Goal: Communication & Community: Answer question/provide support

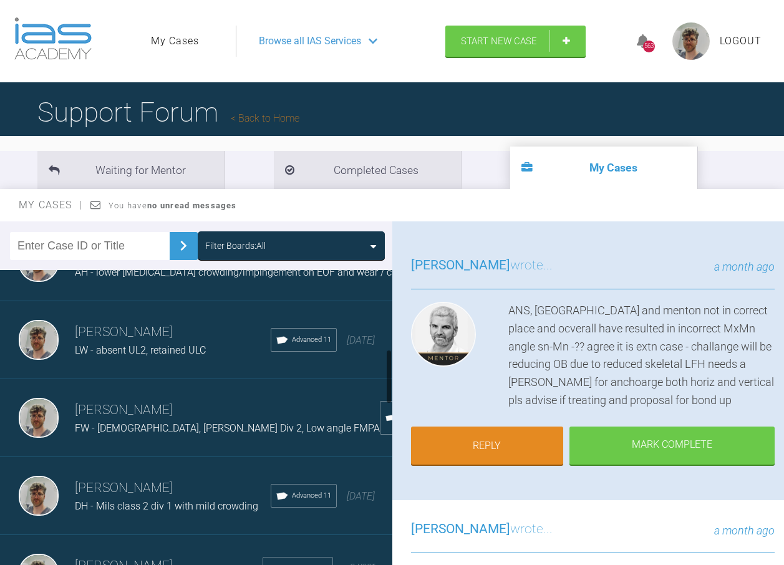
scroll to position [624, 0]
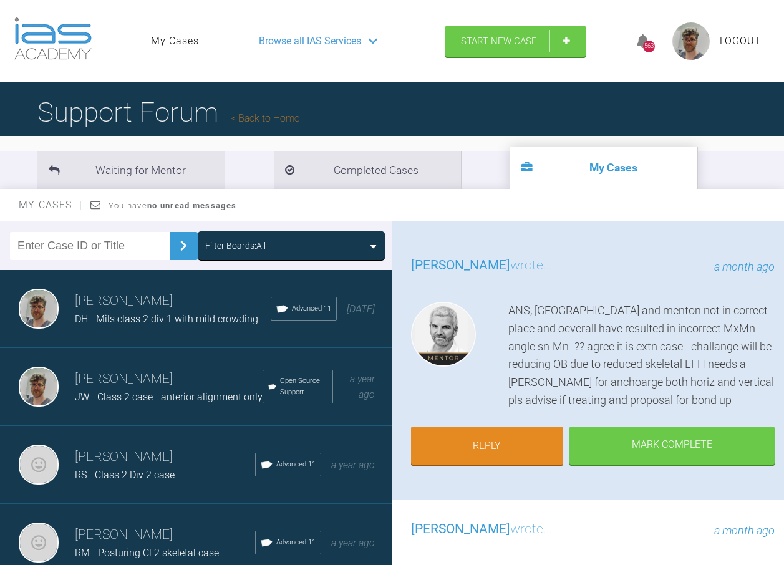
click at [180, 483] on div "RS - Class 2 Div 2 case" at bounding box center [165, 475] width 180 height 16
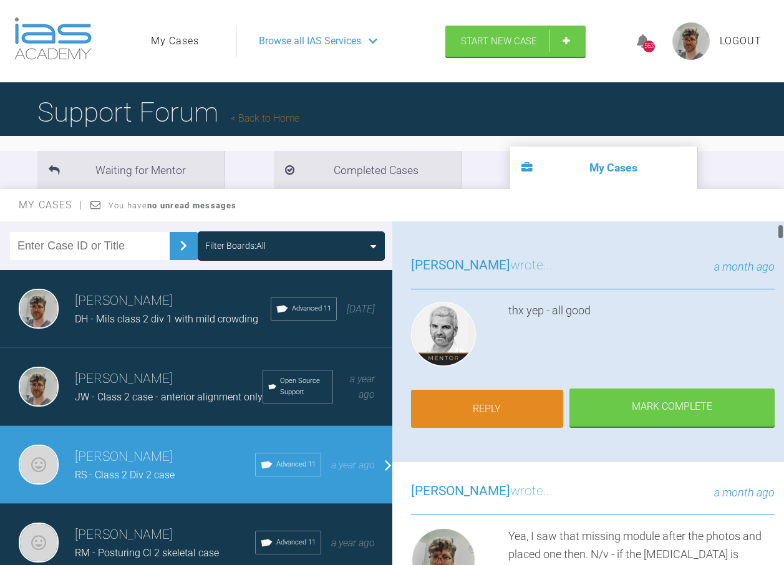
click at [490, 408] on link "Reply" at bounding box center [487, 409] width 153 height 39
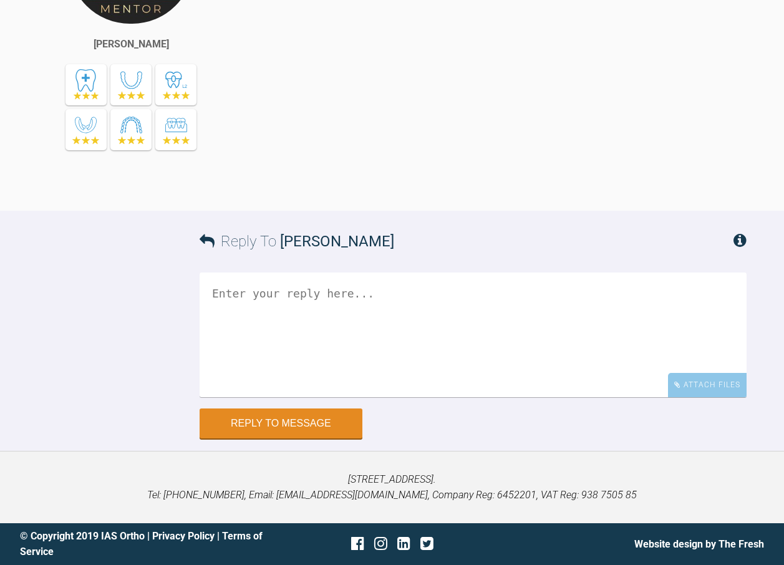
scroll to position [17511, 0]
click at [328, 397] on textarea at bounding box center [473, 335] width 547 height 125
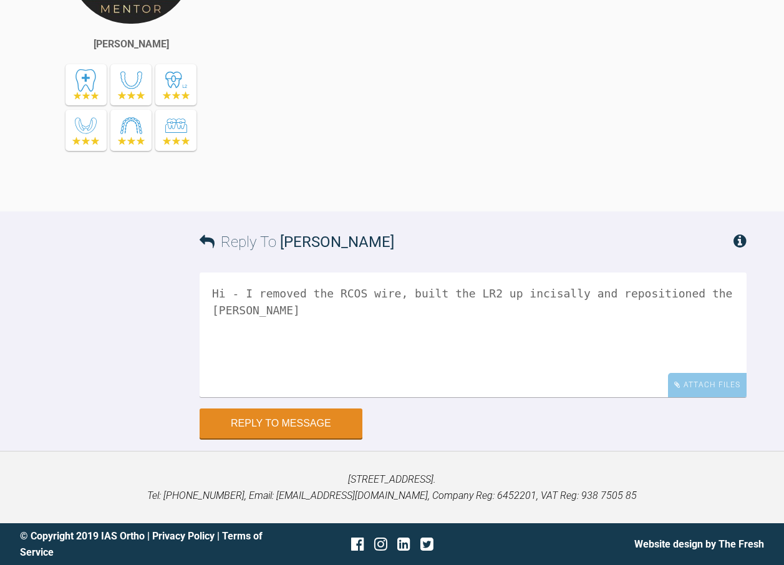
click at [403, 397] on textarea "Hi - I removed the RCOS wire, built the LR2 up incisally and repositioned the […" at bounding box center [473, 335] width 547 height 125
click at [356, 397] on textarea "Hi - I removed the RCOS wire, built the LR2 up incisally and repositioned the […" at bounding box center [473, 335] width 547 height 125
click at [357, 397] on textarea "Hi - I removed the wire, built the LR2 up incisally and repositioned the [PERSO…" at bounding box center [473, 335] width 547 height 125
drag, startPoint x: 382, startPoint y: 419, endPoint x: 254, endPoint y: 426, distance: 128.7
click at [254, 397] on textarea "Hi - I removed the wire and built the LR2 up incisally and repositioned the [PE…" at bounding box center [473, 335] width 547 height 125
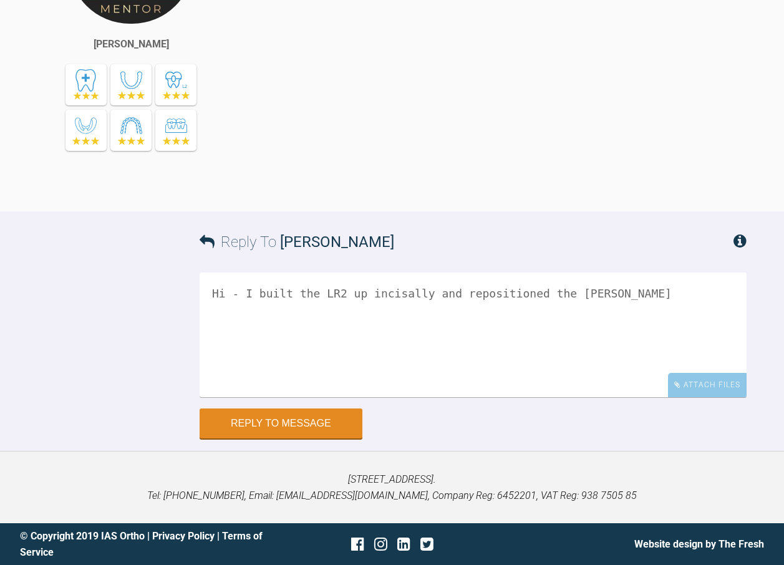
click at [408, 397] on textarea "Hi - I built the LR2 up incisally and repositioned the [PERSON_NAME]" at bounding box center [473, 335] width 547 height 125
click at [597, 397] on textarea "Hi - I built the LR2 up incisally and repositioned the [PERSON_NAME]" at bounding box center [473, 335] width 547 height 125
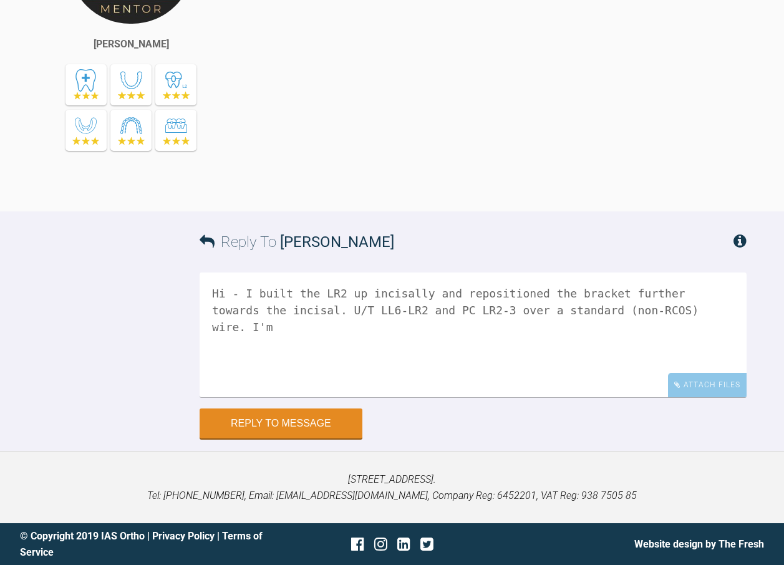
click at [614, 397] on textarea "Hi - I built the LR2 up incisally and repositioned the bracket further towards …" at bounding box center [473, 335] width 547 height 125
click at [692, 397] on textarea "Hi - I built the LR2 up incisally and repositioned the bracket further towards …" at bounding box center [473, 335] width 547 height 125
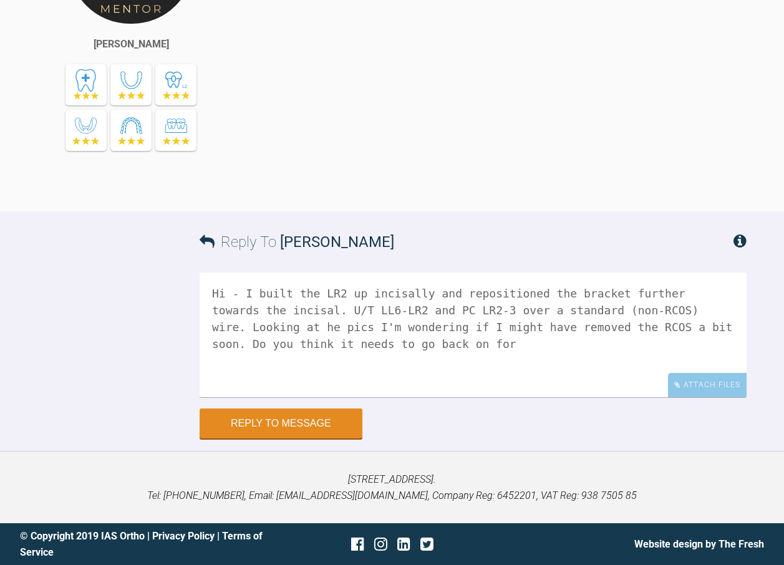
scroll to position [16263, 0]
type textarea "Hi - I built the LR2 up incisally and repositioned the bracket further towards …"
click at [702, 388] on div "Attach Files" at bounding box center [707, 385] width 79 height 24
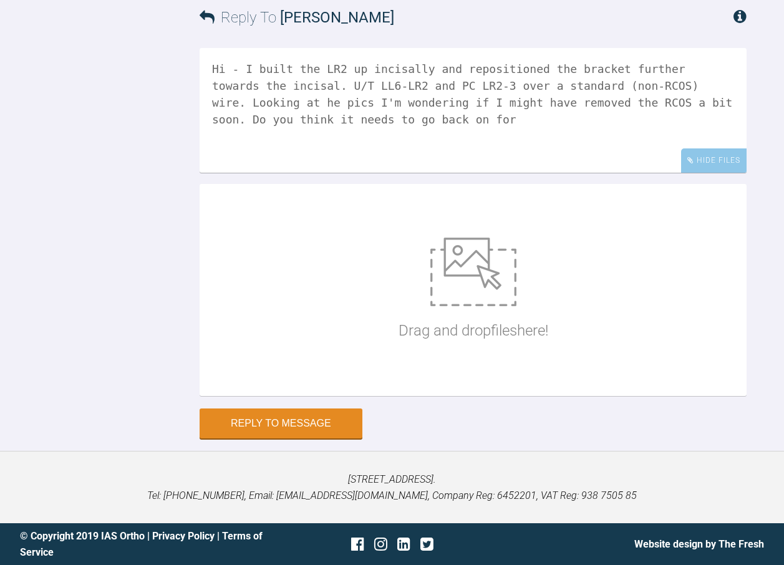
click at [526, 384] on div "Drag and drop files here!" at bounding box center [474, 289] width 150 height 187
type input "C:\fakepath\DSC_0574.JPG"
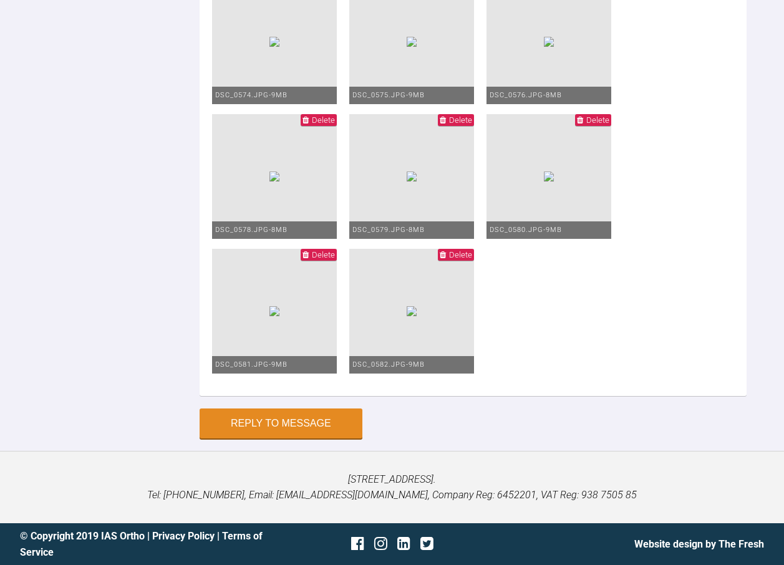
scroll to position [17888, 0]
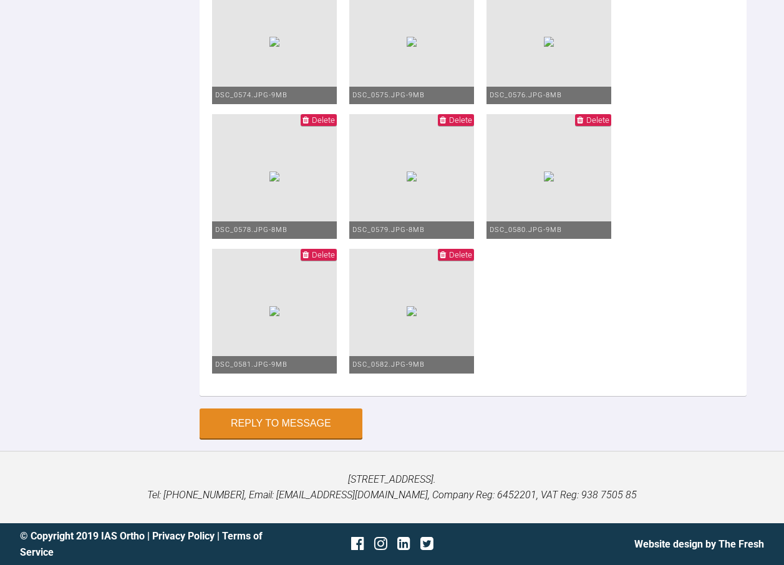
type textarea "Hi - I built the LR2 up incisally and repositioned the bracket further towards …"
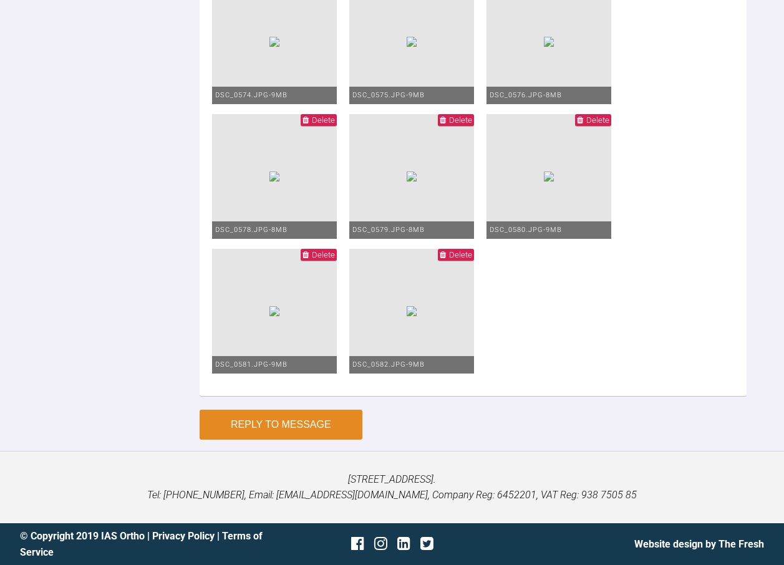
click at [277, 422] on button "Reply to Message" at bounding box center [281, 425] width 163 height 30
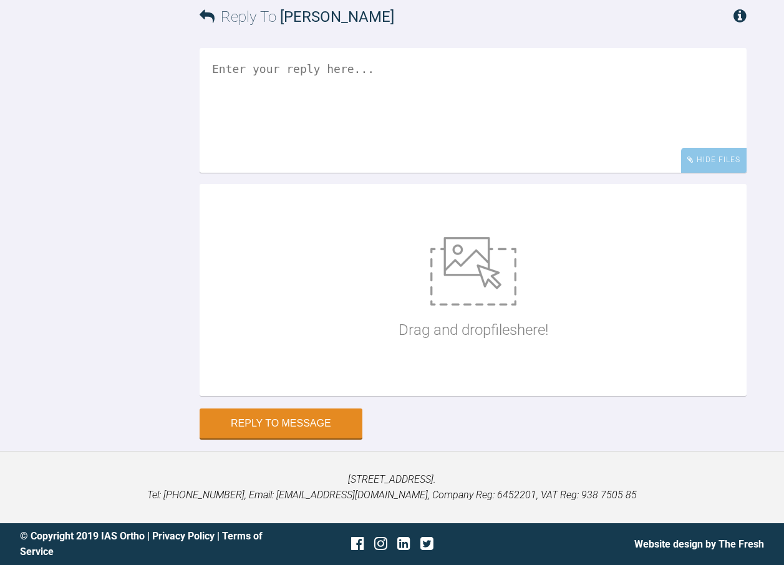
scroll to position [17952, 0]
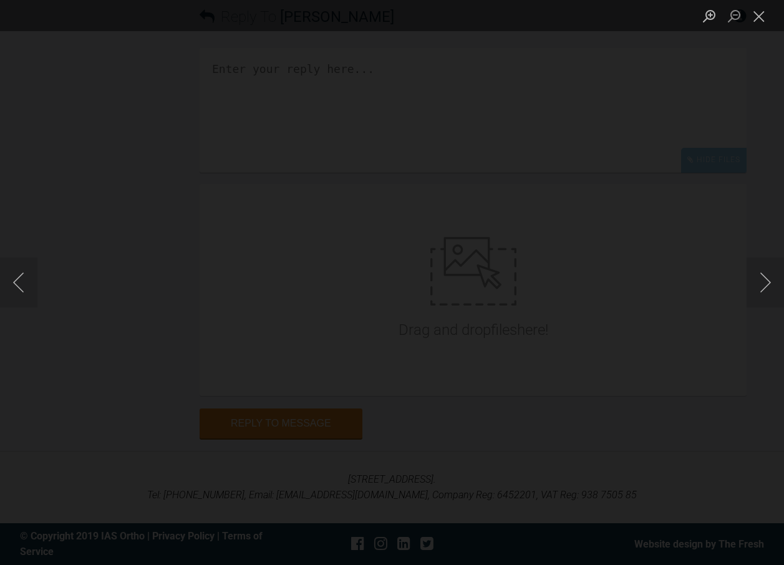
scroll to position [18077, 0]
click at [752, 274] on button "Next image" at bounding box center [765, 283] width 37 height 50
click at [770, 276] on button "Next image" at bounding box center [765, 283] width 37 height 50
click at [761, 17] on button "Close lightbox" at bounding box center [759, 16] width 25 height 22
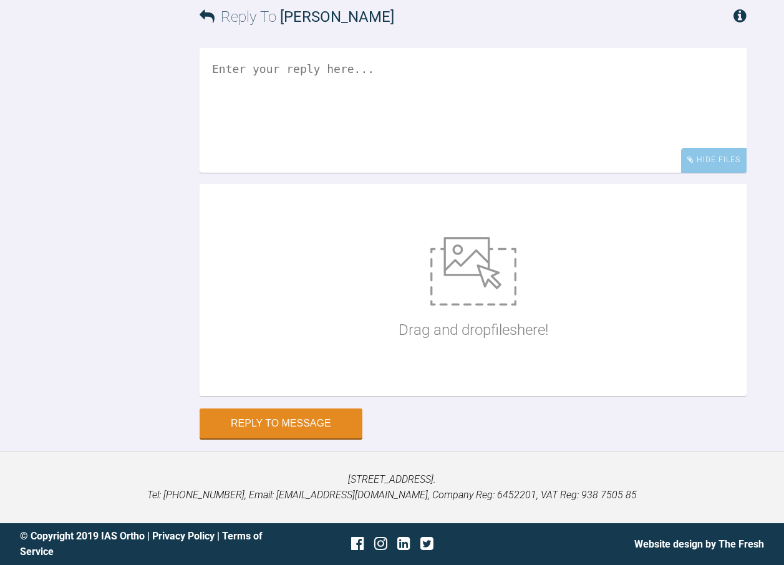
scroll to position [0, 0]
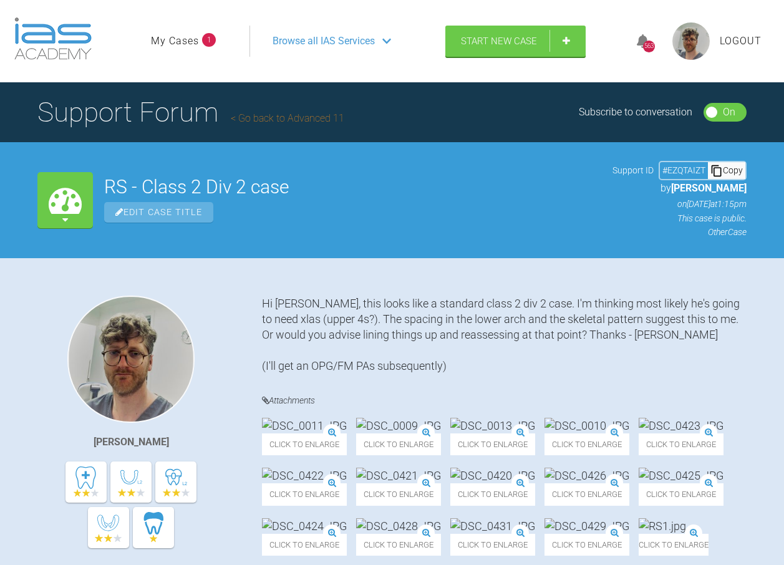
click at [178, 37] on link "My Cases" at bounding box center [175, 41] width 48 height 16
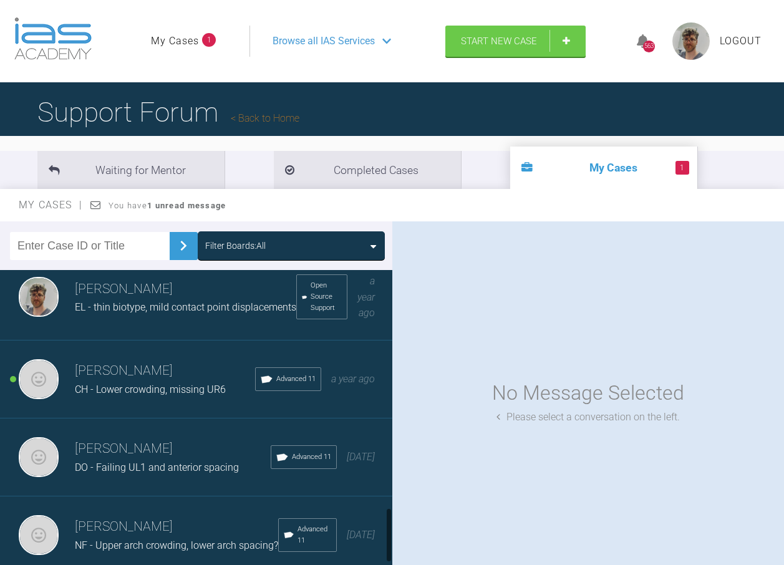
scroll to position [1310, 0]
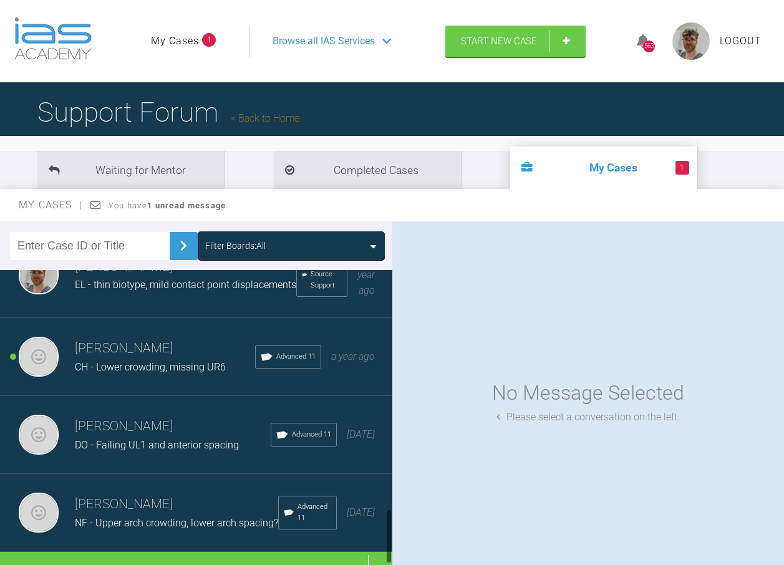
click at [183, 350] on h3 "[PERSON_NAME]" at bounding box center [165, 348] width 180 height 21
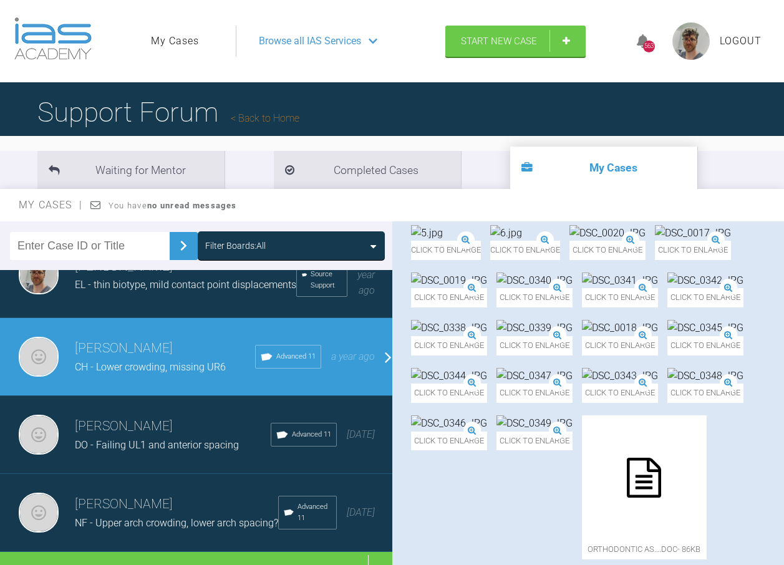
scroll to position [17489, 0]
drag, startPoint x: 778, startPoint y: 257, endPoint x: 750, endPoint y: 563, distance: 306.9
click at [759, 564] on html "My Cases Logout Browse all IAS Services Start New Case 563 Logout Support Forum…" at bounding box center [392, 351] width 784 height 702
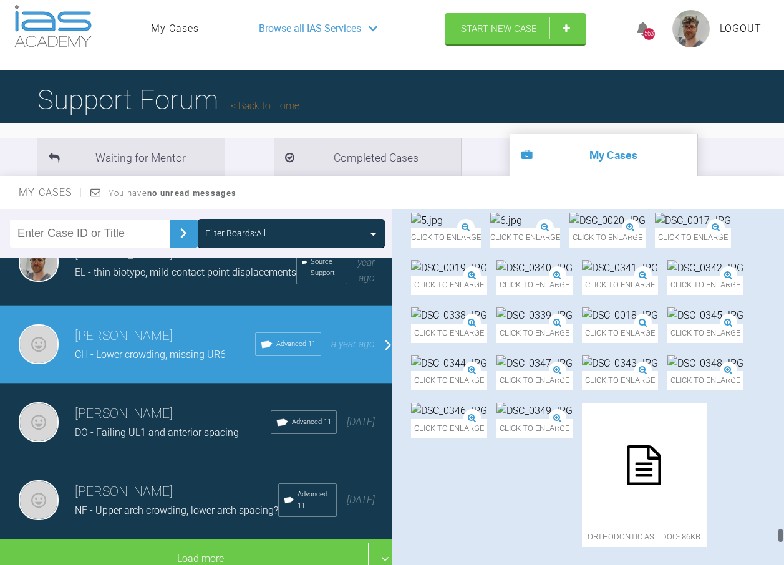
scroll to position [19273, 0]
click at [655, 229] on img at bounding box center [693, 221] width 76 height 16
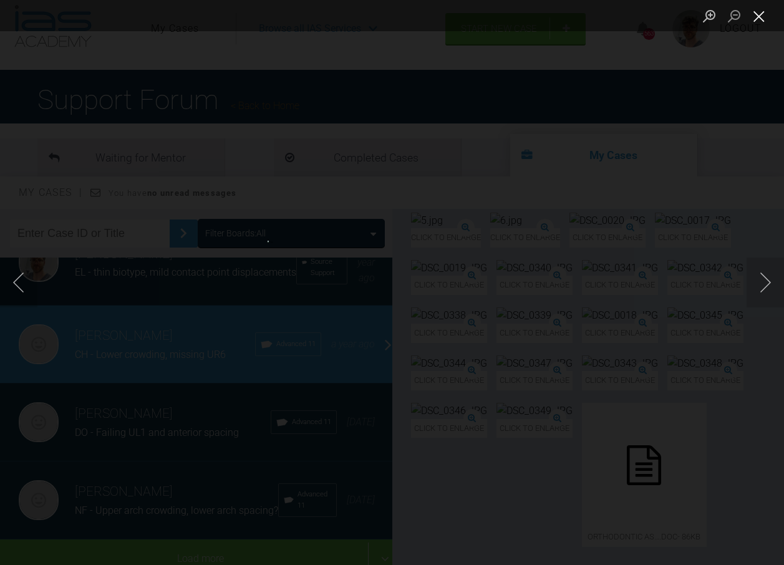
click at [752, 16] on button "Close lightbox" at bounding box center [759, 16] width 25 height 22
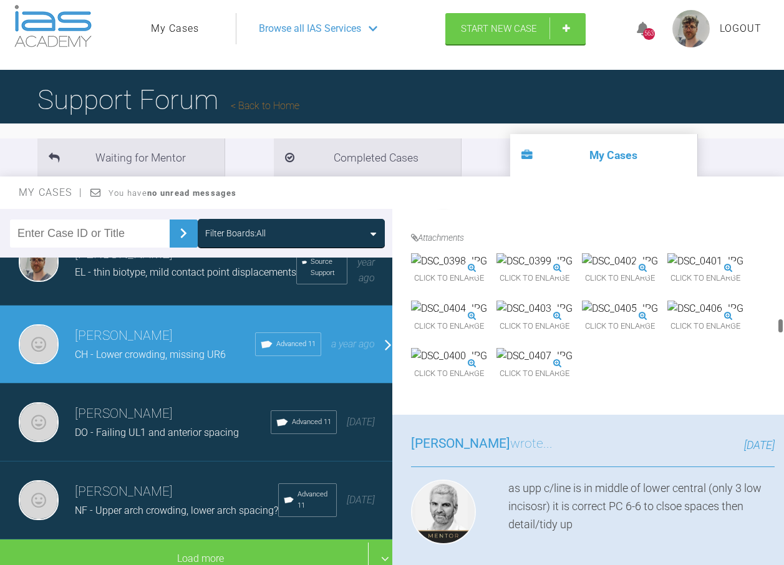
scroll to position [0, 0]
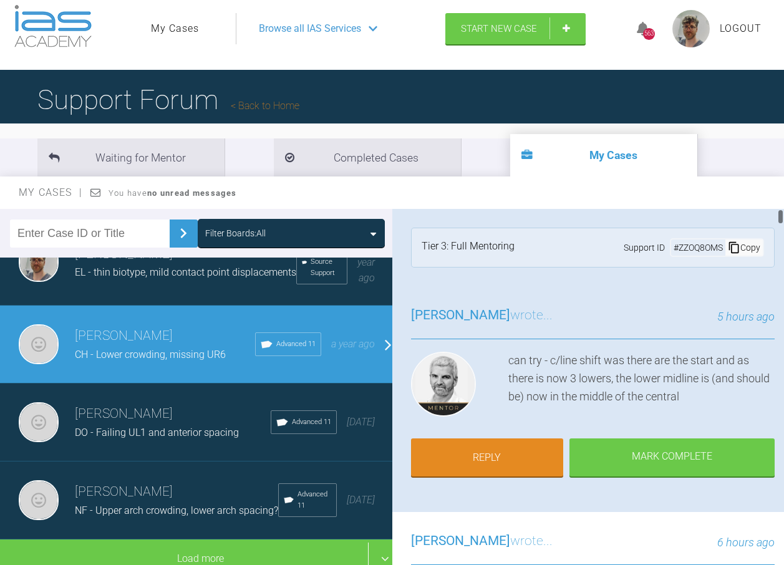
drag, startPoint x: 785, startPoint y: 401, endPoint x: 767, endPoint y: 205, distance: 197.2
click at [767, 205] on div "My Cases You have no unread messages Filter Boards: All [PERSON_NAME] TM - Clas…" at bounding box center [392, 375] width 784 height 399
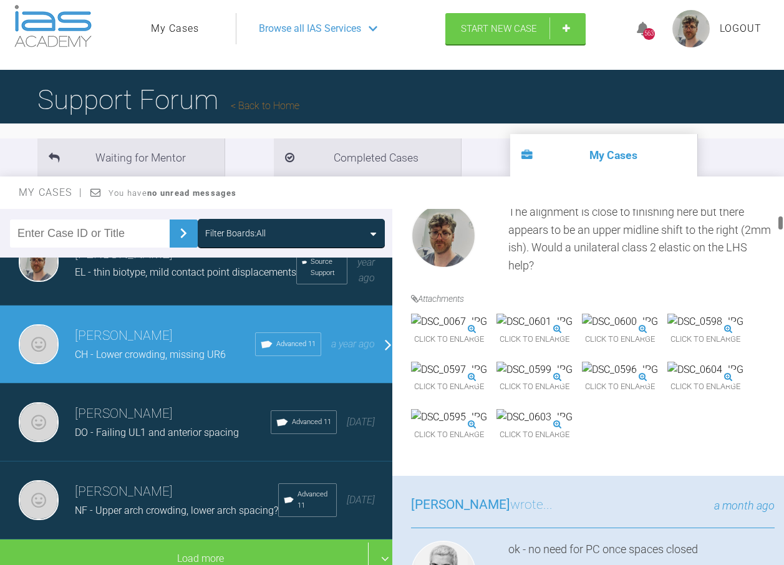
scroll to position [437, 0]
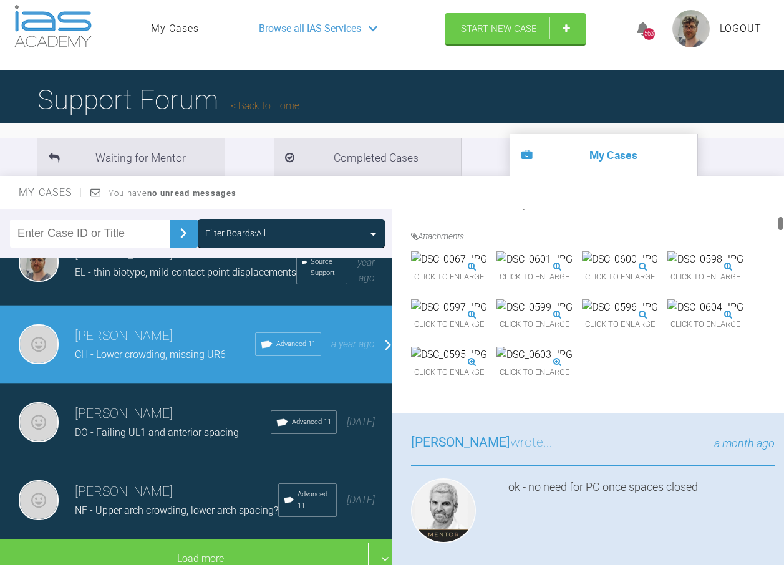
click at [487, 268] on img at bounding box center [449, 259] width 76 height 16
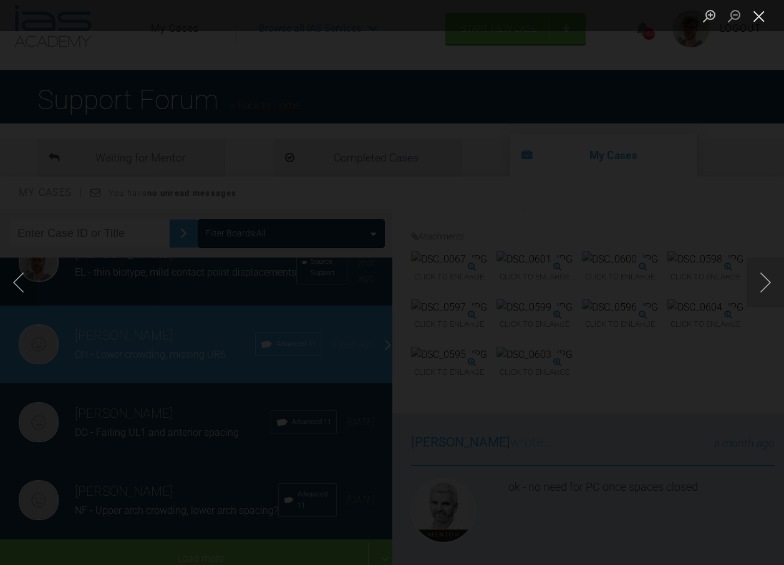
click at [758, 22] on button "Close lightbox" at bounding box center [759, 16] width 25 height 22
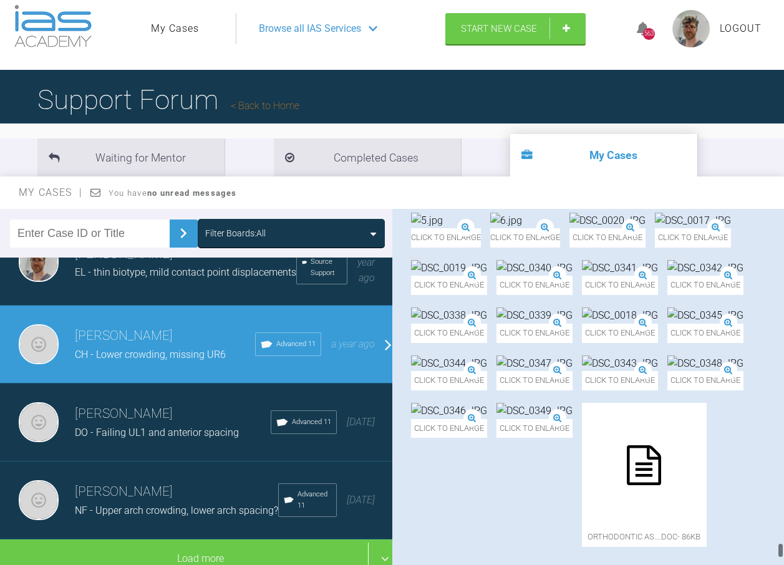
drag, startPoint x: 780, startPoint y: 239, endPoint x: 758, endPoint y: 564, distance: 325.7
click at [758, 564] on html "My Cases Logout Browse all IAS Services Start New Case 563 Logout Support Forum…" at bounding box center [392, 339] width 784 height 702
click at [655, 229] on img at bounding box center [693, 221] width 76 height 16
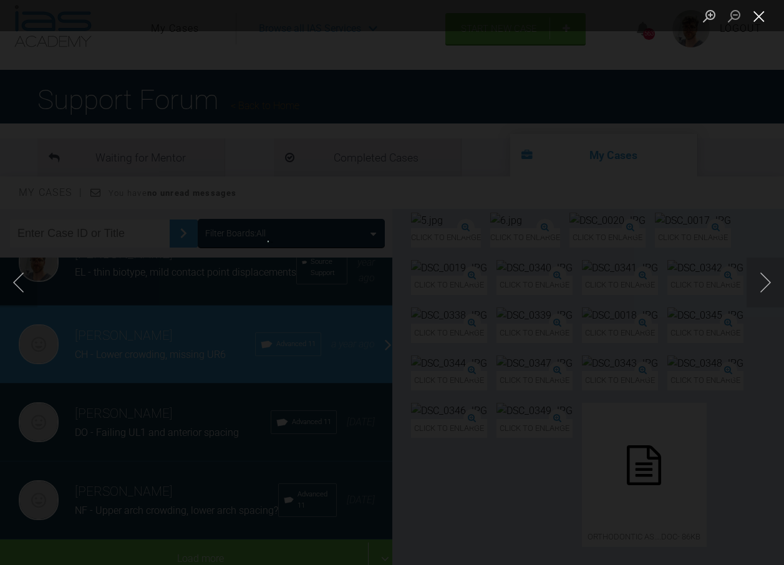
click at [757, 15] on button "Close lightbox" at bounding box center [759, 16] width 25 height 22
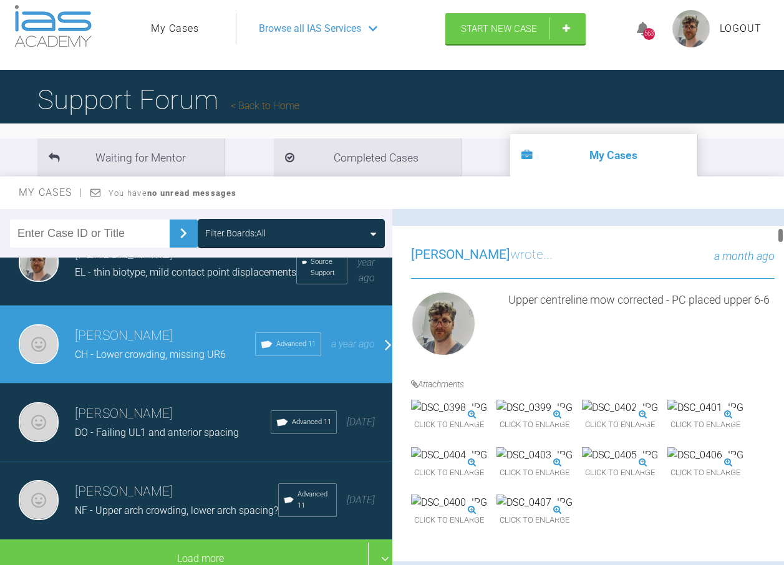
scroll to position [0, 0]
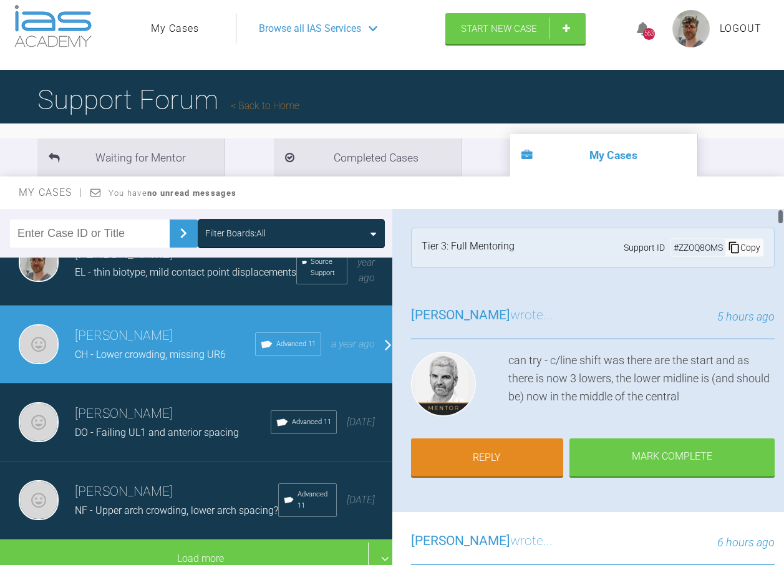
drag, startPoint x: 778, startPoint y: 530, endPoint x: 795, endPoint y: 183, distance: 347.8
click at [783, 183] on html "My Cases Logout Browse all IAS Services Start New Case 563 Logout Support Forum…" at bounding box center [392, 339] width 784 height 702
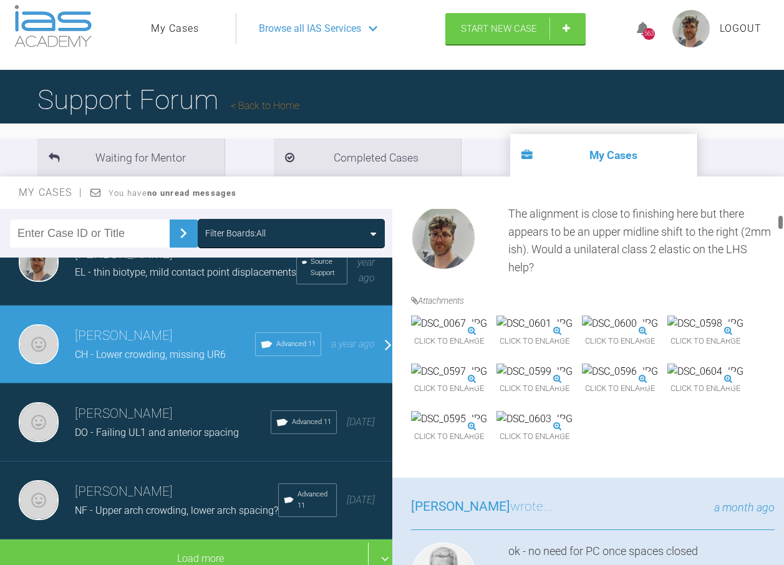
scroll to position [374, 0]
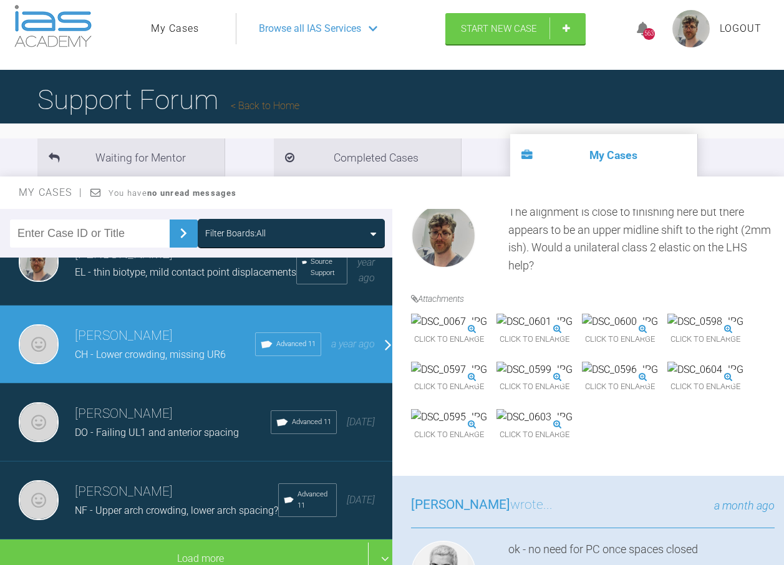
click at [487, 330] on img at bounding box center [449, 322] width 76 height 16
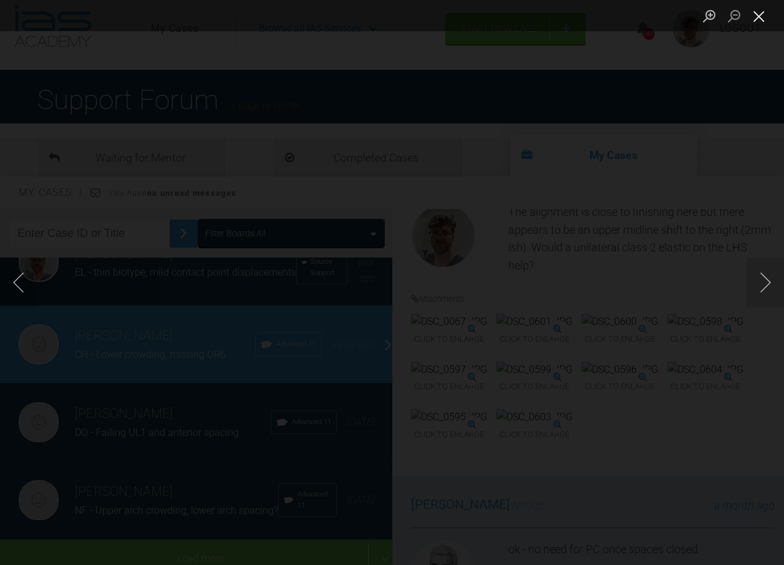
click at [756, 12] on button "Close lightbox" at bounding box center [759, 16] width 25 height 22
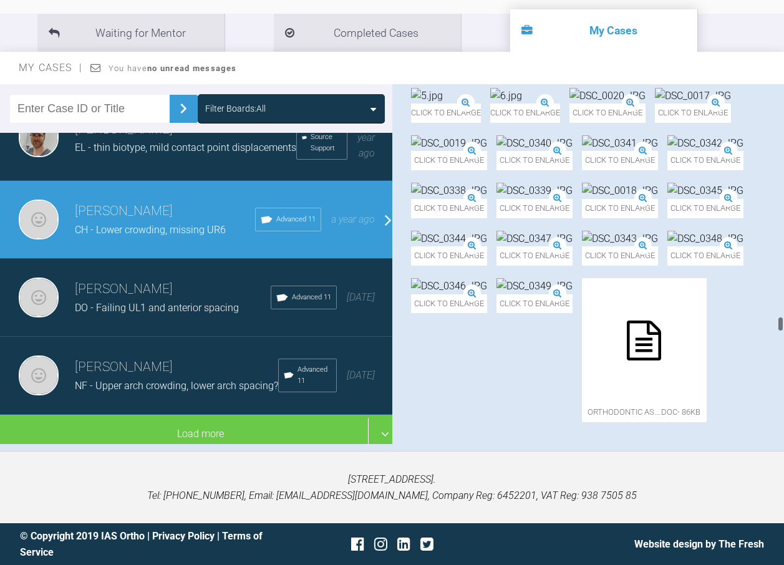
scroll to position [13951, 0]
drag, startPoint x: 780, startPoint y: 105, endPoint x: 751, endPoint y: 328, distance: 225.1
click at [751, 328] on div "[PERSON_NAME] CH - Lower crowding, missing UR6 a few seconds ago Tier 3: Full M…" at bounding box center [588, 264] width 392 height 360
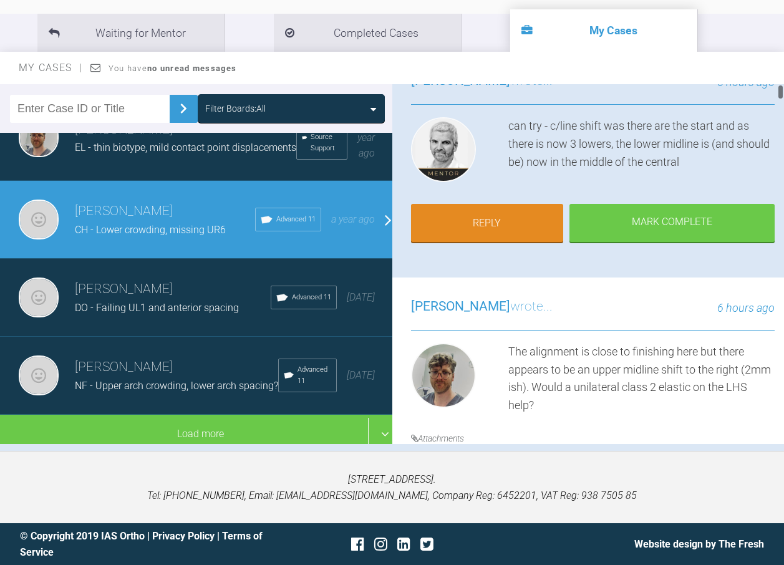
scroll to position [0, 0]
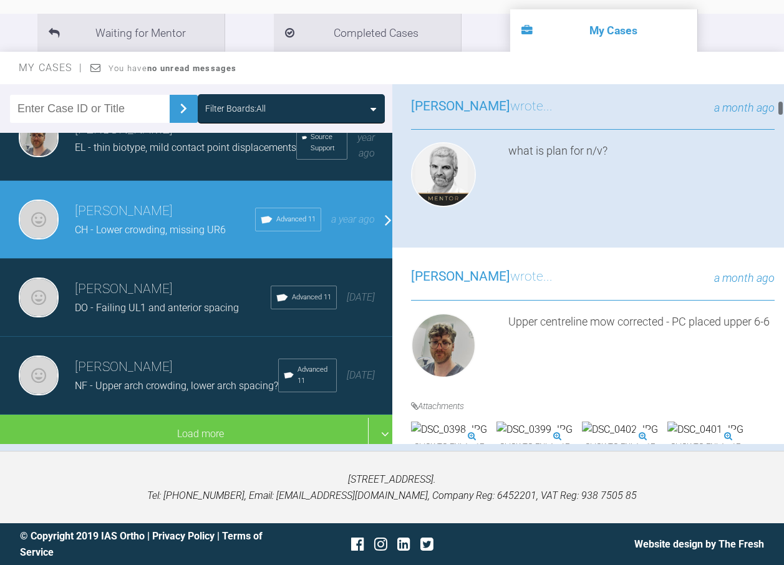
drag, startPoint x: 780, startPoint y: 315, endPoint x: 795, endPoint y: 105, distance: 210.7
click at [783, 105] on html "My Cases Logout Browse all IAS Services Start New Case 563 Logout Support Forum…" at bounding box center [392, 214] width 784 height 702
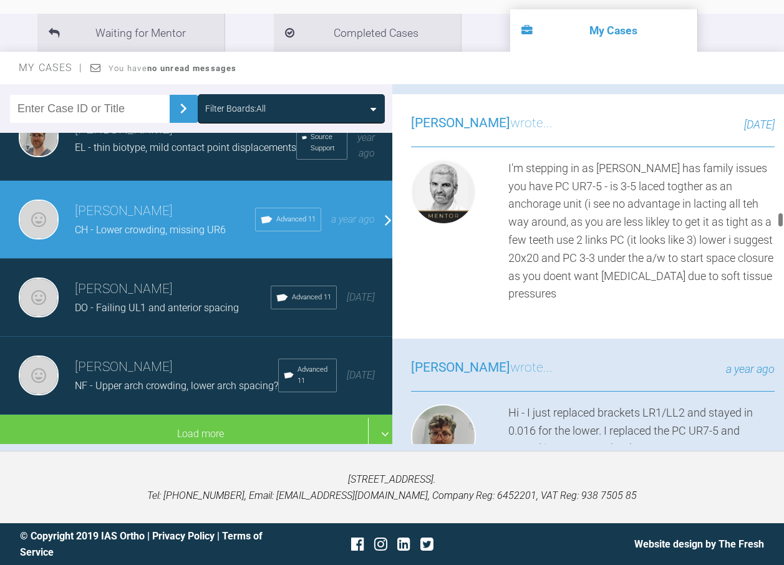
scroll to position [7726, 0]
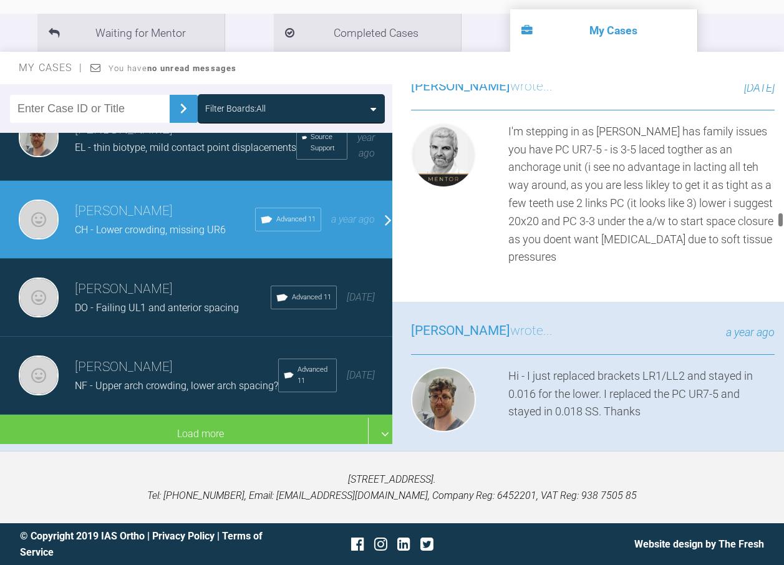
drag, startPoint x: 785, startPoint y: 120, endPoint x: 793, endPoint y: 221, distance: 100.7
click at [783, 221] on html "My Cases Logout Browse all IAS Services Start New Case 563 Logout Support Forum…" at bounding box center [392, 214] width 784 height 702
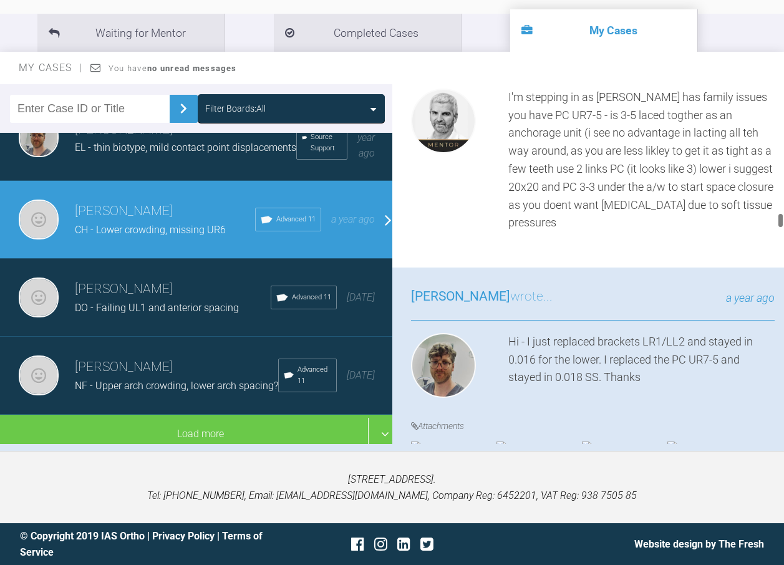
scroll to position [7788, 0]
